Goal: Information Seeking & Learning: Learn about a topic

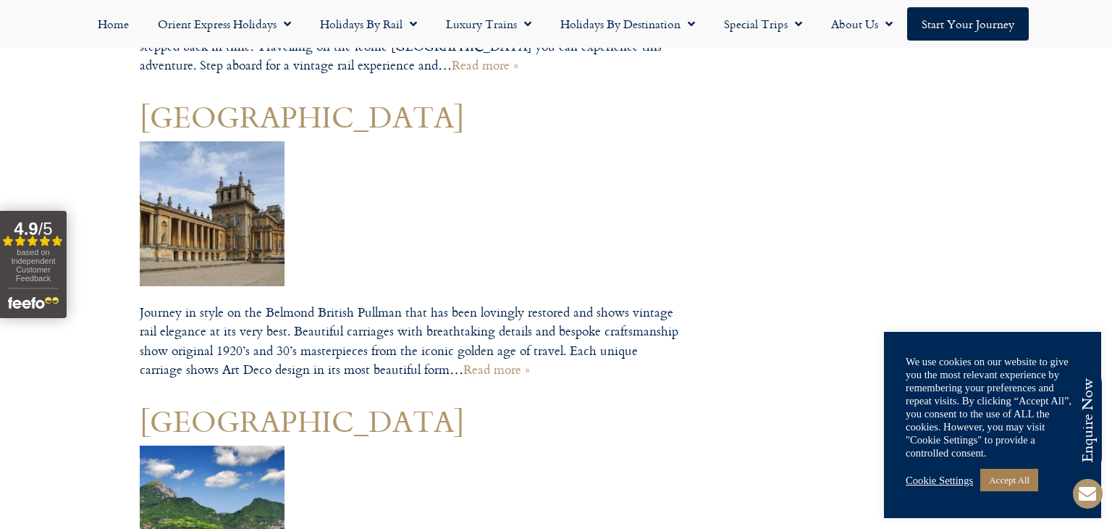
scroll to position [4799, 0]
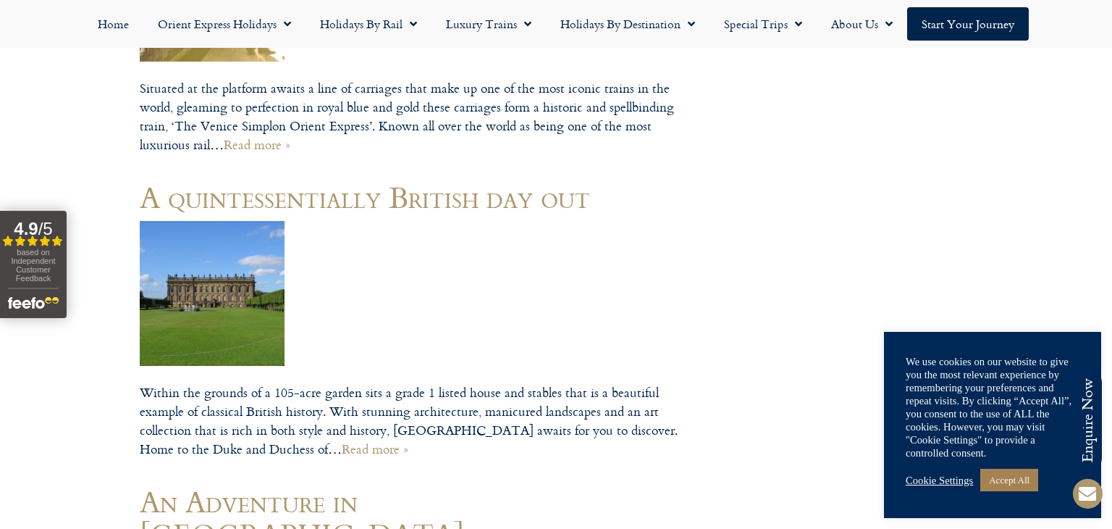
scroll to position [24799, 0]
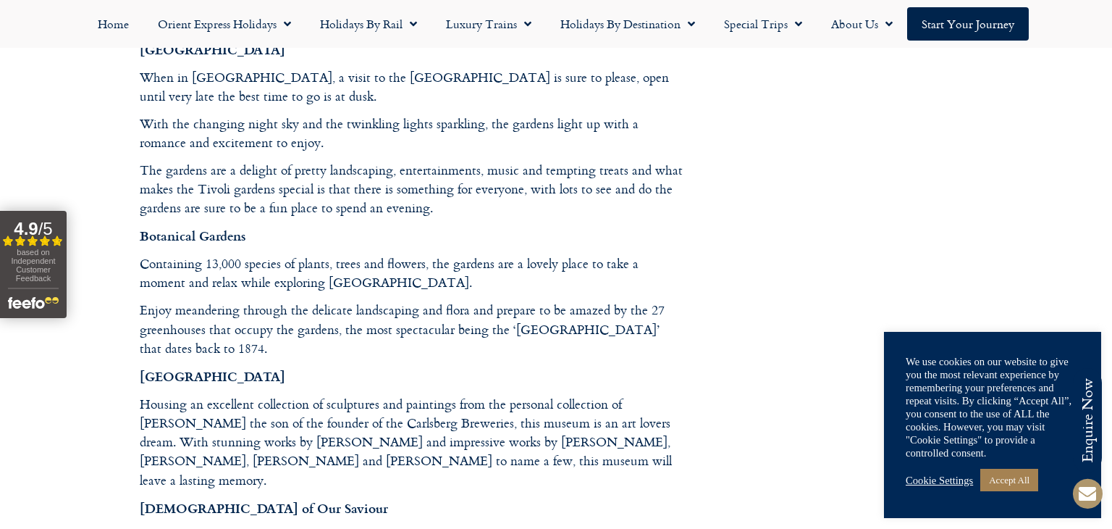
scroll to position [1295, 0]
